Goal: Task Accomplishment & Management: Complete application form

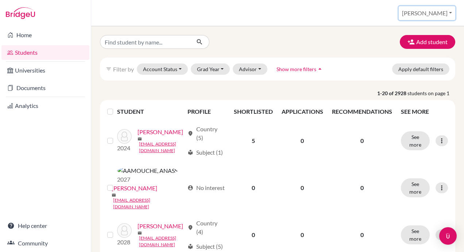
click at [434, 13] on button "[PERSON_NAME]" at bounding box center [426, 13] width 56 height 14
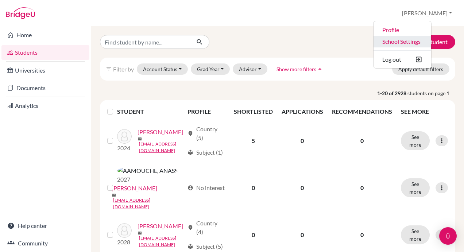
click at [425, 41] on link "School Settings" at bounding box center [402, 42] width 58 height 12
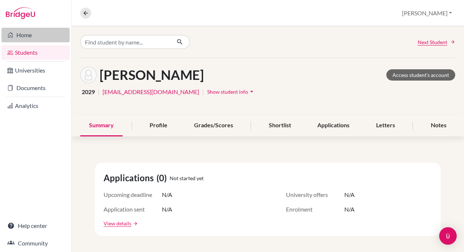
click at [19, 36] on link "Home" at bounding box center [35, 35] width 68 height 15
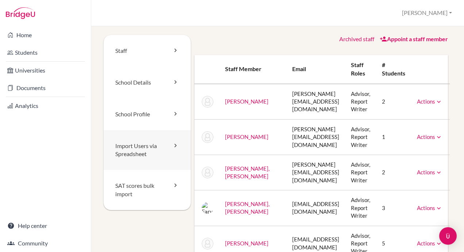
click at [141, 150] on link "Import Users via Spreadsheet" at bounding box center [146, 150] width 87 height 40
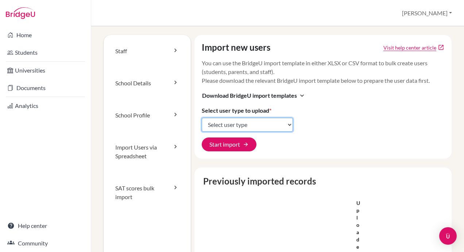
click at [233, 125] on select "Select user type Students Students and parents Parents Advisors Report writers" at bounding box center [247, 125] width 91 height 14
select select "students"
click at [202, 118] on select "Select user type Students Students and parents Parents Advisors Report writers" at bounding box center [247, 125] width 91 height 14
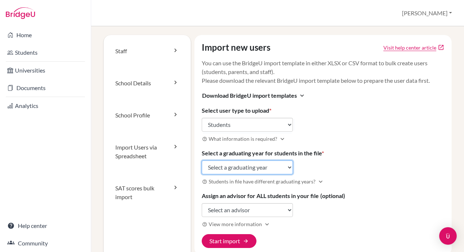
click at [240, 167] on select "Select a graduating year 2024 2025 2026 2027 2028 2029" at bounding box center [247, 167] width 91 height 14
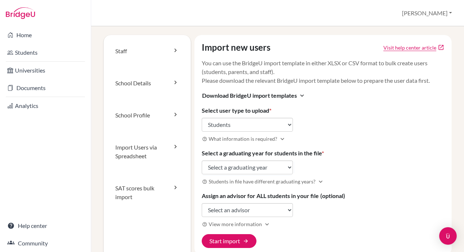
click at [329, 72] on p "You can use the BridgeU import template in either XLSX or CSV format to bulk cr…" at bounding box center [323, 72] width 243 height 26
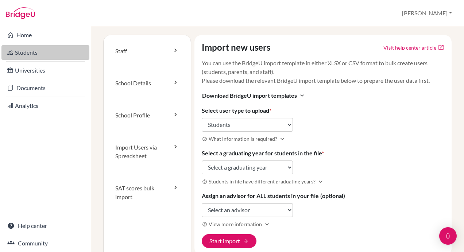
click at [26, 52] on link "Students" at bounding box center [45, 52] width 88 height 15
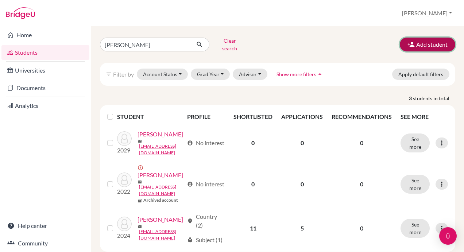
click at [416, 40] on button "Add student" at bounding box center [426, 45] width 55 height 14
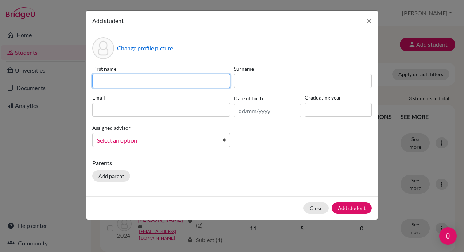
click at [129, 77] on input at bounding box center [161, 81] width 138 height 14
paste input "Karim Abdo 2032 dia17065@diaestudents.com"
drag, startPoint x: 228, startPoint y: 81, endPoint x: 152, endPoint y: 82, distance: 76.9
click at [152, 82] on input "Karim Abdo 2032 dia17065@diaestudents.com" at bounding box center [161, 81] width 138 height 14
type input "Karim Abdo 2032"
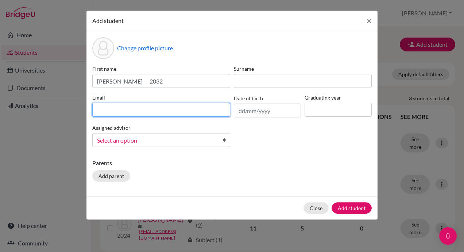
click at [139, 109] on input at bounding box center [161, 110] width 138 height 14
paste input "dia17065@diaestudents.com"
type input "dia17065@diaestudents.com"
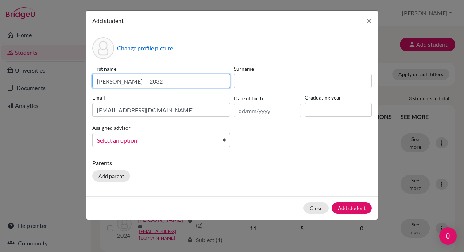
drag, startPoint x: 147, startPoint y: 79, endPoint x: 133, endPoint y: 82, distance: 14.7
click at [133, 82] on input "Karim Abdo 2032" at bounding box center [161, 81] width 138 height 14
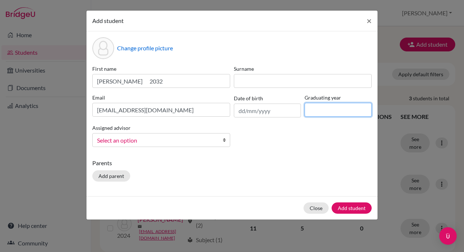
click at [340, 112] on input at bounding box center [337, 110] width 67 height 14
type input "2032"
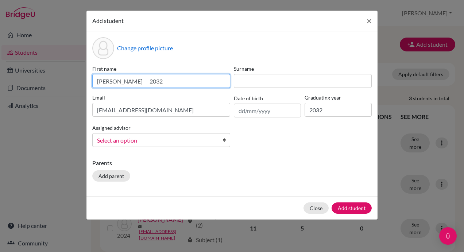
drag, startPoint x: 153, startPoint y: 80, endPoint x: 137, endPoint y: 80, distance: 16.0
click at [135, 81] on input "Karim Abdo 2032" at bounding box center [161, 81] width 138 height 14
type input "Karim Abdo"
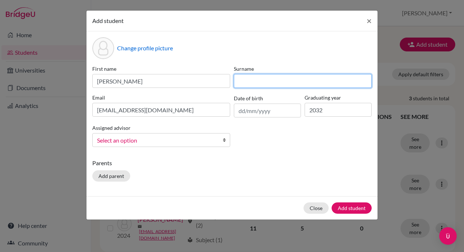
click at [255, 79] on input at bounding box center [303, 81] width 138 height 14
type input "a"
type input "Adbo"
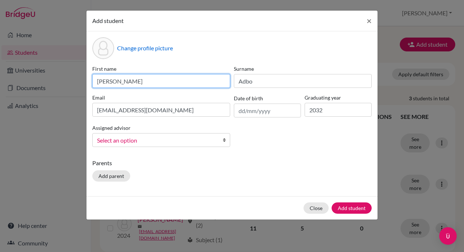
type input "Karim"
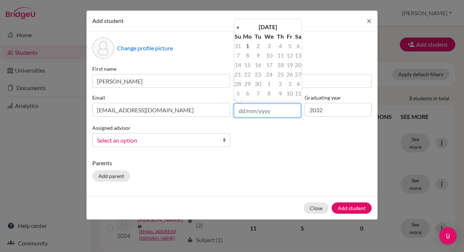
click at [259, 109] on input "text" at bounding box center [267, 110] width 67 height 14
click at [259, 112] on input "text" at bounding box center [267, 110] width 67 height 14
paste input "01/02/2014"
type input "01/02/2014"
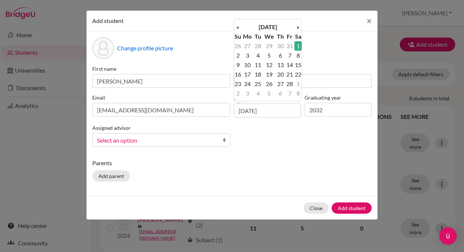
click at [228, 164] on p "Parents" at bounding box center [231, 163] width 279 height 9
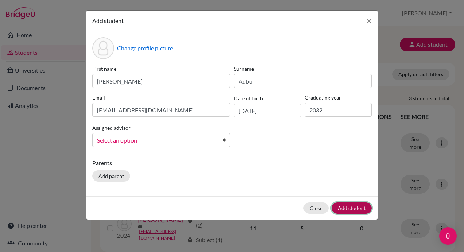
click at [345, 204] on button "Add student" at bounding box center [351, 207] width 40 height 11
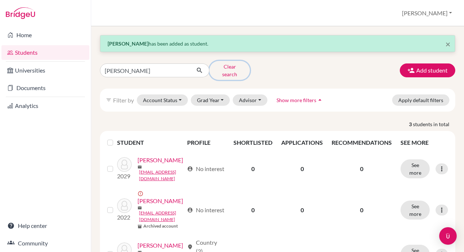
click at [227, 68] on button "Clear search" at bounding box center [229, 70] width 40 height 19
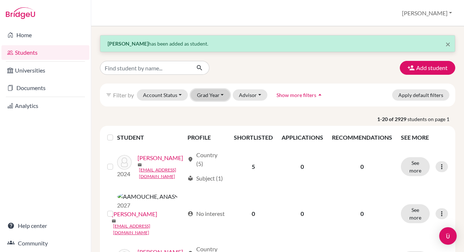
click at [220, 93] on button "Grad Year" at bounding box center [210, 94] width 39 height 11
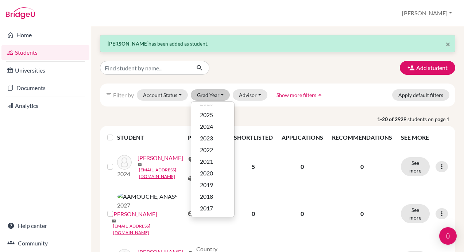
click at [255, 44] on p "Karim Adbo has been added as student." at bounding box center [278, 44] width 340 height 8
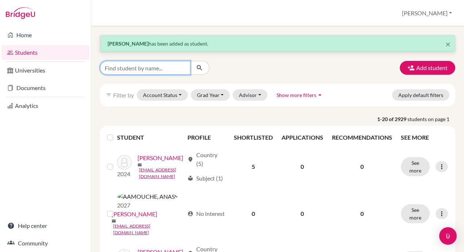
click at [130, 66] on input "Find student by name..." at bounding box center [145, 68] width 90 height 14
type input "adbo"
click button "submit" at bounding box center [199, 68] width 19 height 14
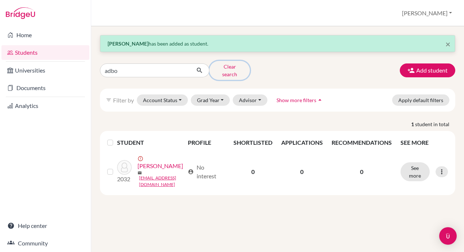
click at [224, 66] on button "Clear search" at bounding box center [229, 70] width 40 height 19
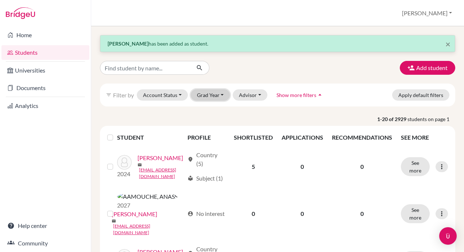
click at [214, 93] on button "Grad Year" at bounding box center [210, 94] width 39 height 11
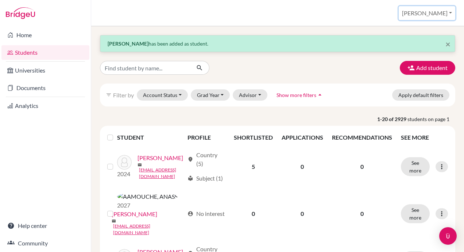
click at [436, 13] on button "[PERSON_NAME]" at bounding box center [426, 13] width 56 height 14
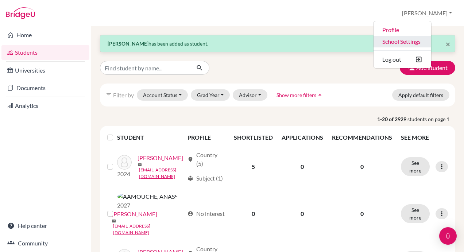
click at [431, 41] on link "School Settings" at bounding box center [402, 42] width 58 height 12
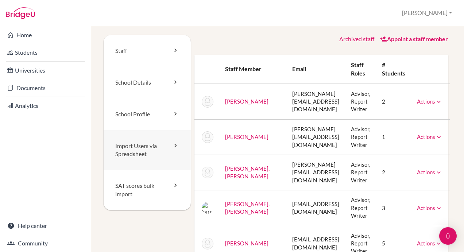
click at [137, 148] on link "Import Users via Spreadsheet" at bounding box center [146, 150] width 87 height 40
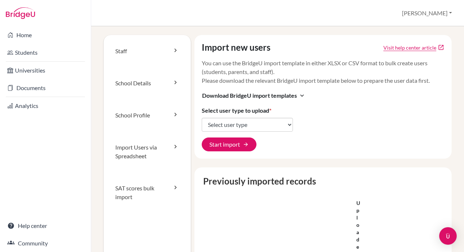
click at [249, 123] on select "Select user type Students Students and parents Parents Advisors Report writers" at bounding box center [247, 125] width 91 height 14
select select "students"
click at [202, 118] on select "Select user type Students Students and parents Parents Advisors Report writers" at bounding box center [247, 125] width 91 height 14
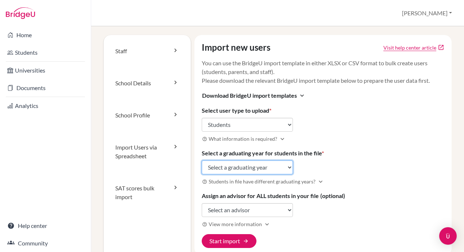
click at [241, 166] on select "Select a graduating year [DATE] 2025 2026 2027 2028 2029" at bounding box center [247, 167] width 91 height 14
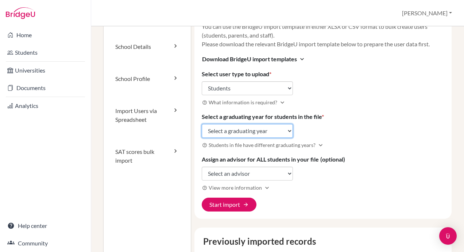
click at [276, 132] on select "Select a graduating year [DATE] 2025 2026 2027 2028 2029" at bounding box center [247, 131] width 91 height 14
click at [367, 117] on div "Import new users Visit help center article open_in_new You can use the BridgeU …" at bounding box center [322, 109] width 257 height 220
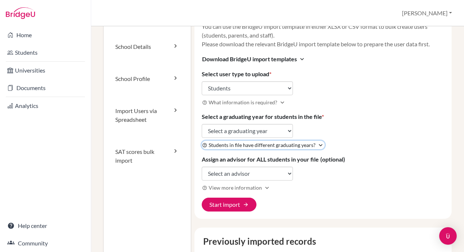
click at [308, 144] on span "Students in file have different graduating years?" at bounding box center [261, 145] width 107 height 8
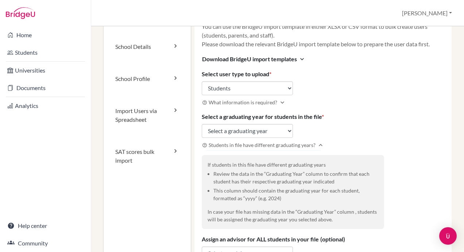
click at [364, 102] on h3 "help_outline What information is required? expand_more" at bounding box center [323, 102] width 243 height 8
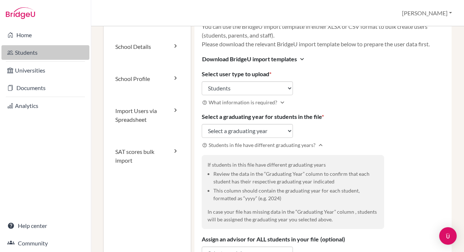
click at [24, 52] on link "Students" at bounding box center [45, 52] width 88 height 15
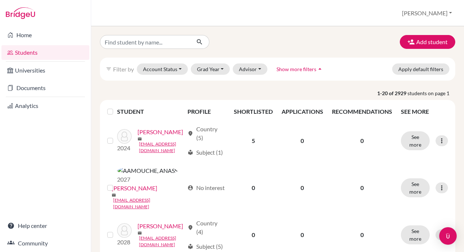
click at [310, 67] on span "Show more filters" at bounding box center [296, 69] width 40 height 6
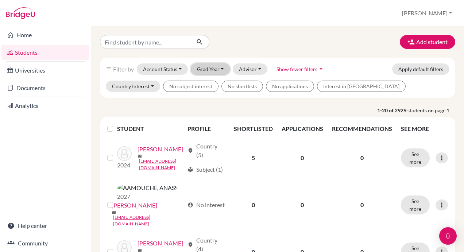
click at [200, 70] on button "Grad Year" at bounding box center [210, 68] width 39 height 11
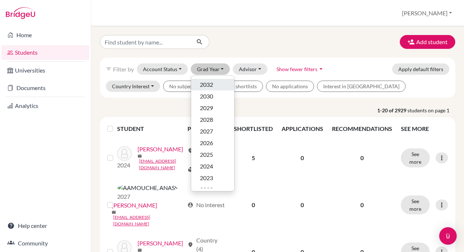
click at [210, 84] on span "2032" at bounding box center [206, 84] width 13 height 9
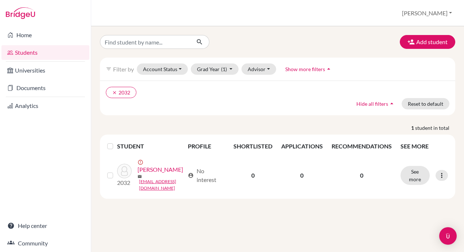
click at [169, 218] on div "Add student filter_list Filter by Account Status Active accounts Archived accou…" at bounding box center [277, 139] width 372 height 226
click at [440, 13] on button "[PERSON_NAME]" at bounding box center [426, 13] width 56 height 14
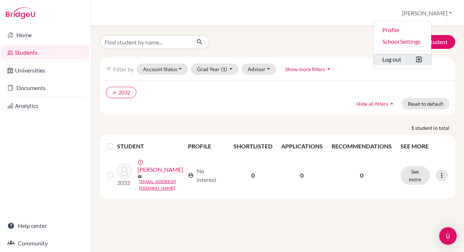
click at [421, 59] on button "Log out" at bounding box center [402, 60] width 58 height 12
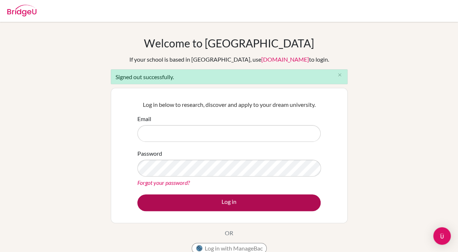
type input "[EMAIL_ADDRESS][DOMAIN_NAME]"
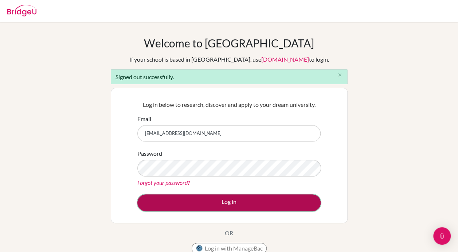
click at [229, 202] on button "Log in" at bounding box center [228, 202] width 183 height 17
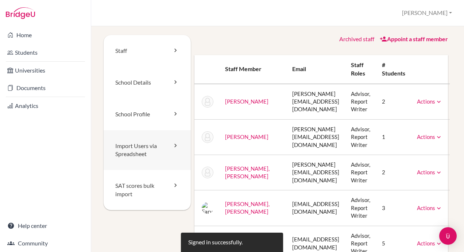
click at [139, 151] on link "Import Users via Spreadsheet" at bounding box center [146, 150] width 87 height 40
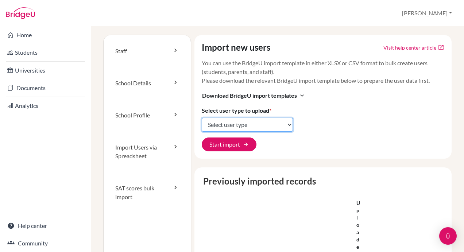
click at [267, 121] on select "Select user type Students Students and parents Parents Advisors Report writers" at bounding box center [247, 125] width 91 height 14
select select "students"
click at [202, 118] on select "Select user type Students Students and parents Parents Advisors Report writers" at bounding box center [247, 125] width 91 height 14
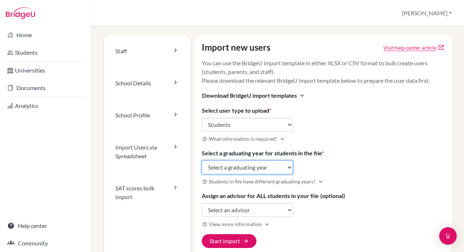
click at [262, 169] on select "Select a graduating year 2024 2025 2026 2027 2028 2029" at bounding box center [247, 167] width 91 height 14
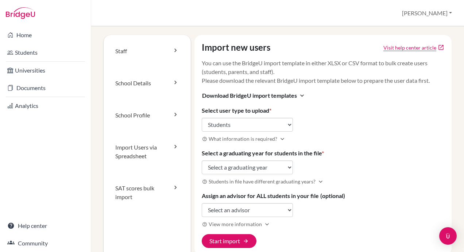
click at [354, 101] on div "Import new users Visit help center article open_in_new You can use the BridgeU …" at bounding box center [322, 145] width 257 height 220
